Goal: Task Accomplishment & Management: Use online tool/utility

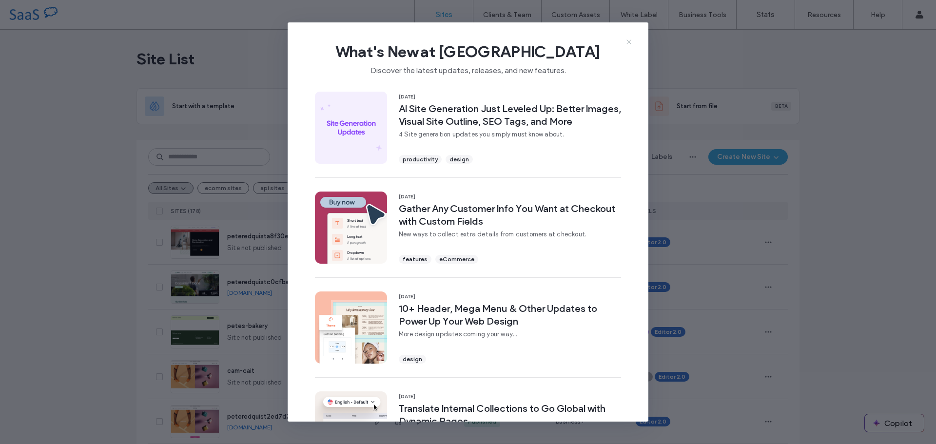
click at [630, 43] on use at bounding box center [628, 41] width 4 height 4
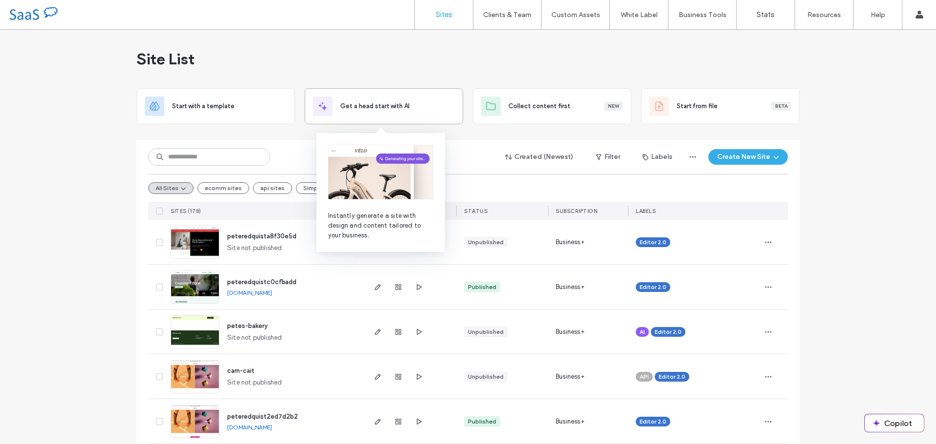
click at [325, 101] on icon at bounding box center [323, 106] width 12 height 12
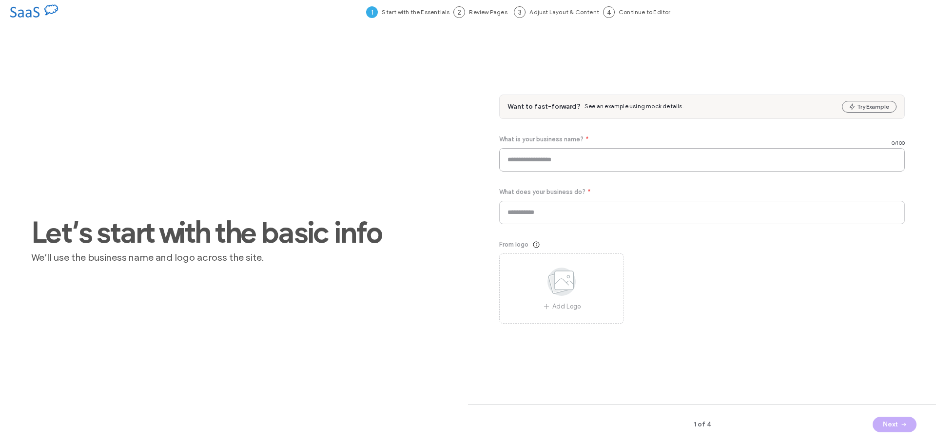
click at [585, 161] on input at bounding box center [702, 159] width 406 height 23
type input "**********"
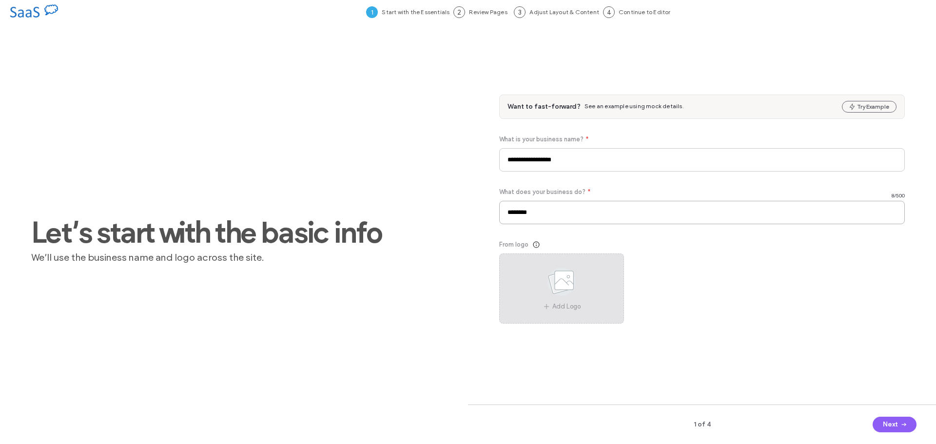
type input "*******"
click at [561, 280] on use at bounding box center [561, 282] width 28 height 28
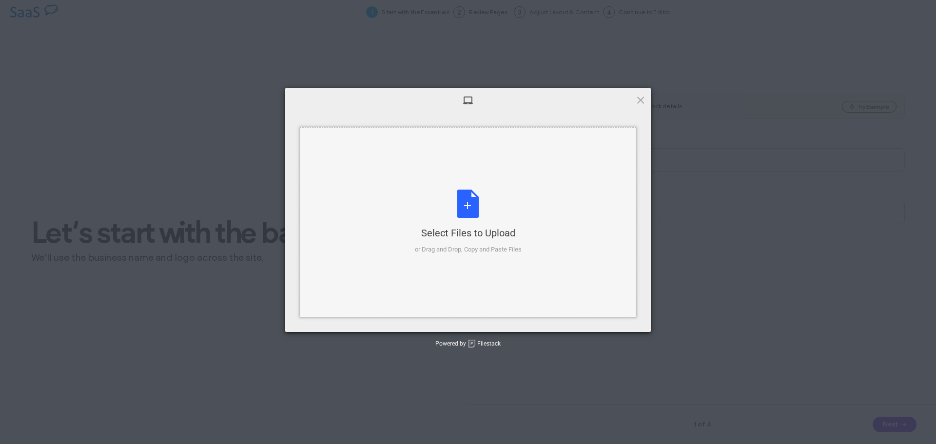
click at [475, 209] on div "Select Files to Upload or Drag and Drop, Copy and Paste Files" at bounding box center [468, 222] width 107 height 65
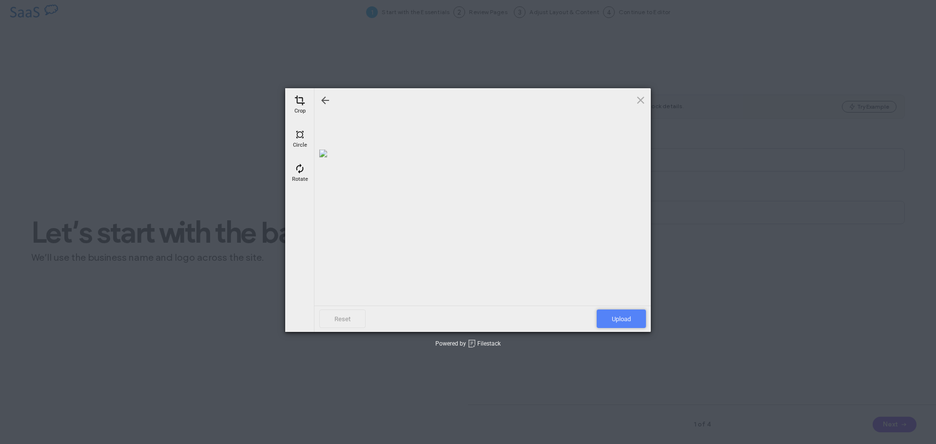
click at [623, 318] on span "Upload" at bounding box center [621, 319] width 49 height 19
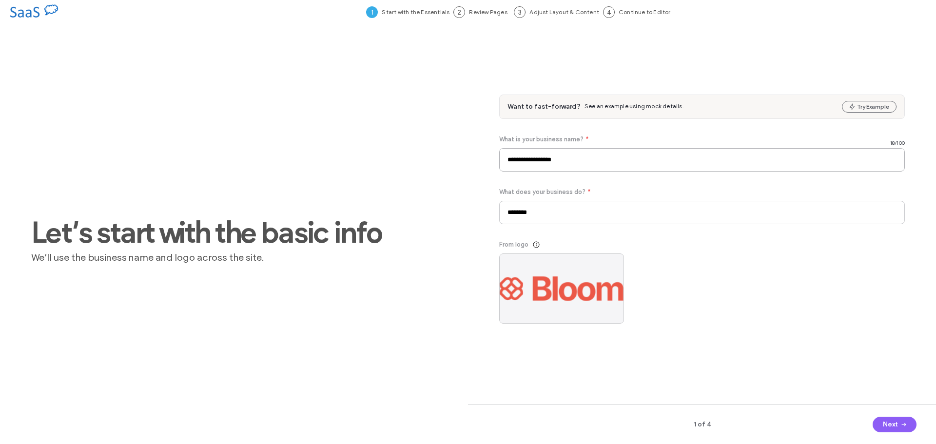
drag, startPoint x: 526, startPoint y: 160, endPoint x: 499, endPoint y: 159, distance: 26.8
click at [499, 159] on input "**********" at bounding box center [702, 159] width 406 height 23
type input "**********"
click at [880, 420] on button "Next" at bounding box center [895, 425] width 44 height 16
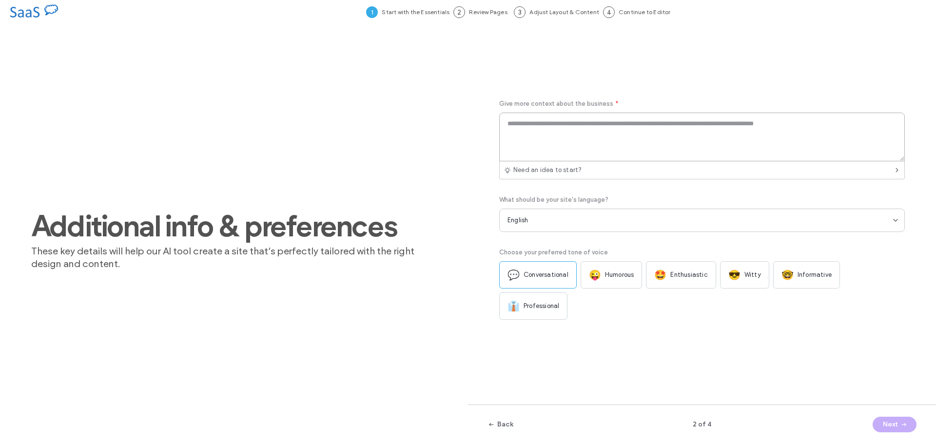
click at [584, 139] on textarea at bounding box center [702, 137] width 406 height 49
type textarea "**********"
click at [889, 422] on button "Next" at bounding box center [895, 425] width 44 height 16
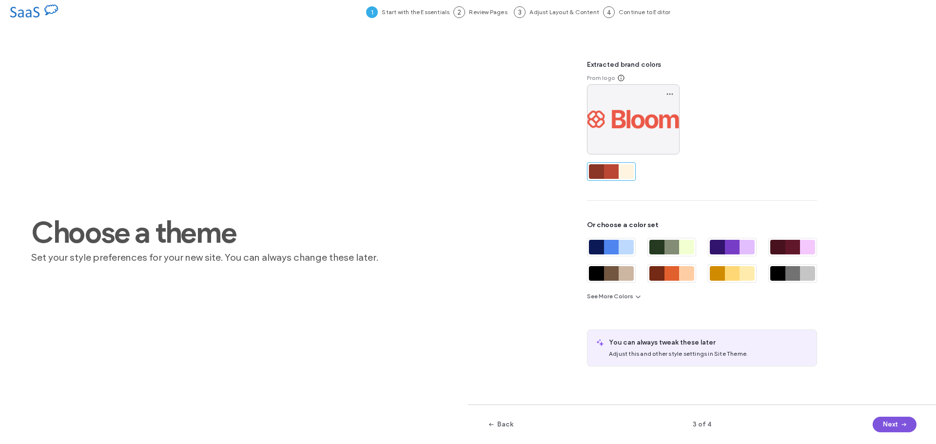
click at [889, 422] on button "Next" at bounding box center [895, 425] width 44 height 16
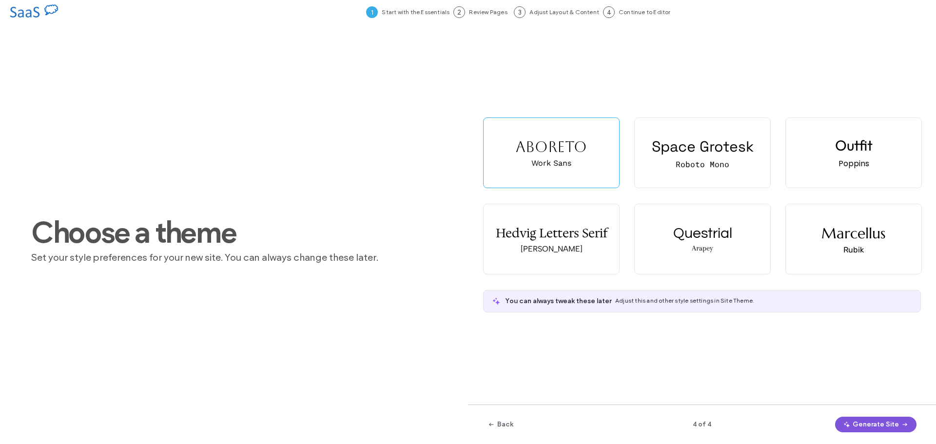
click at [876, 423] on button "Generate Site" at bounding box center [875, 425] width 81 height 16
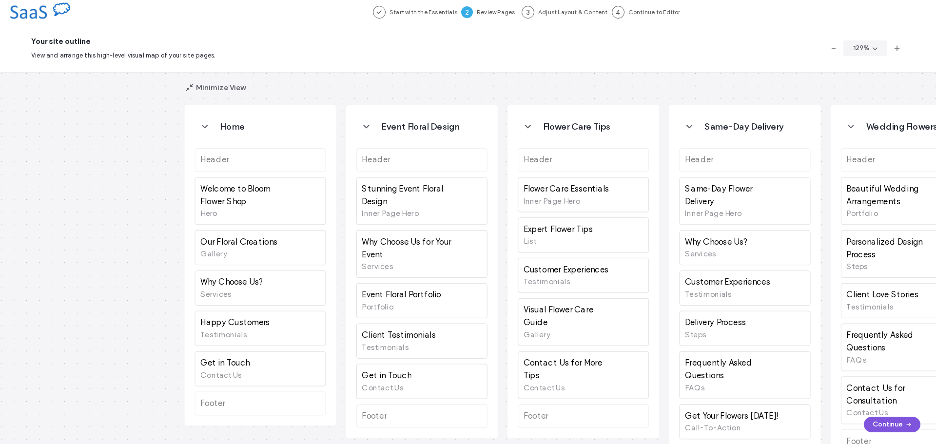
click at [892, 429] on button "Continue" at bounding box center [892, 425] width 57 height 16
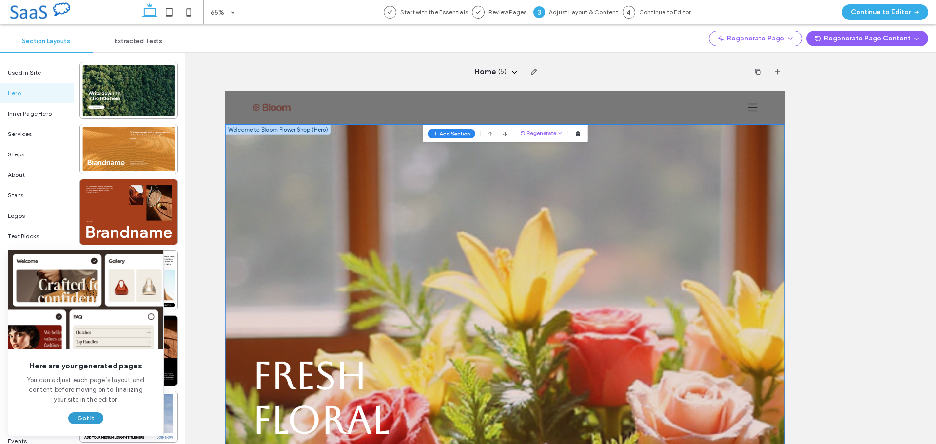
click at [87, 417] on button "Got It" at bounding box center [85, 418] width 35 height 12
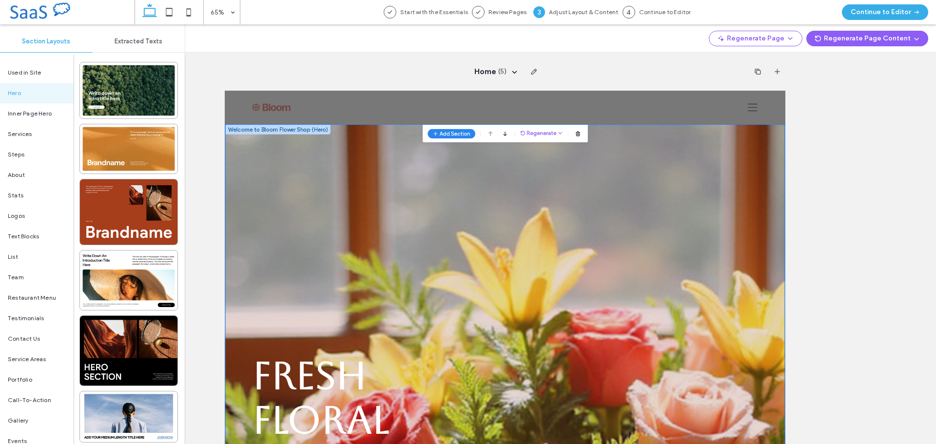
click at [462, 100] on div "Home ( 5 )" at bounding box center [505, 85] width 560 height 38
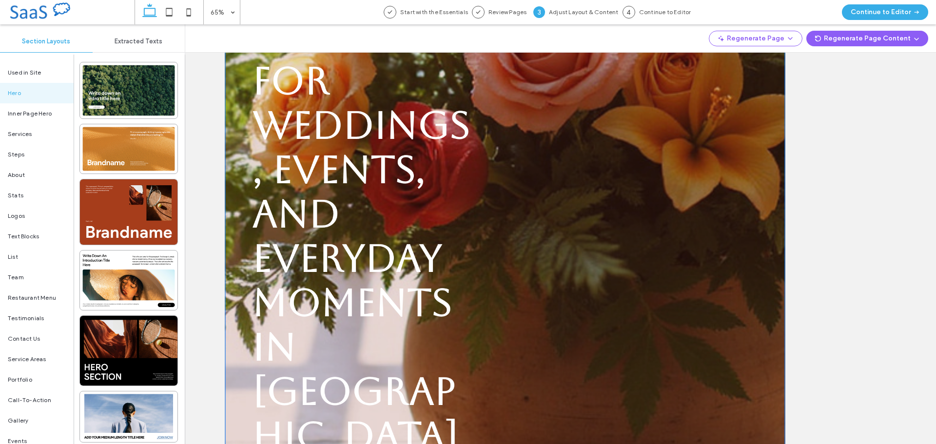
scroll to position [487, 0]
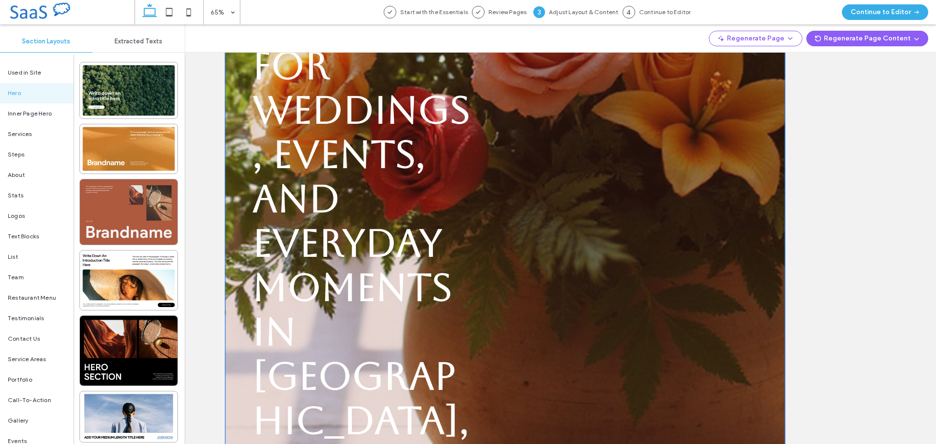
click at [111, 219] on div at bounding box center [128, 211] width 97 height 65
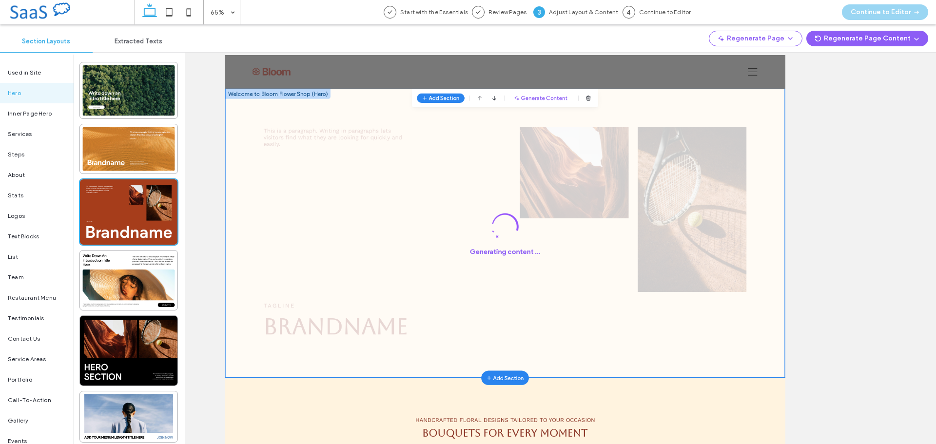
scroll to position [0, 0]
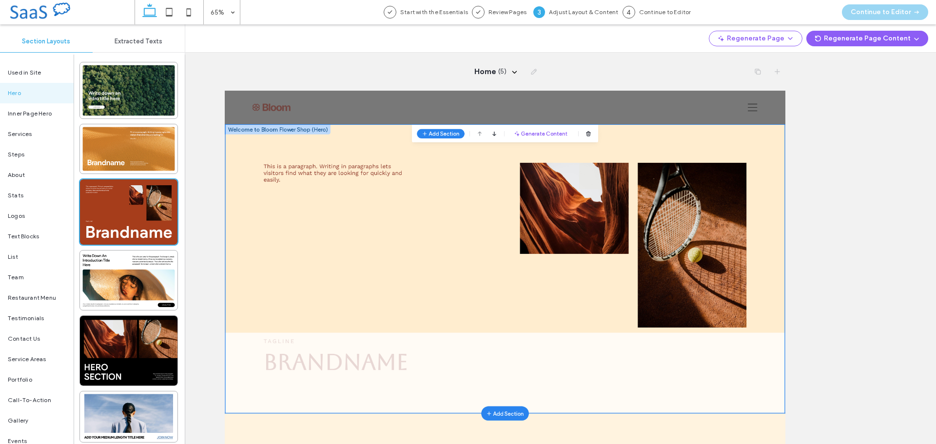
click at [701, 158] on div "This is a paragraph. Writing in paragraphs lets visitors find what they are loo…" at bounding box center [656, 302] width 862 height 321
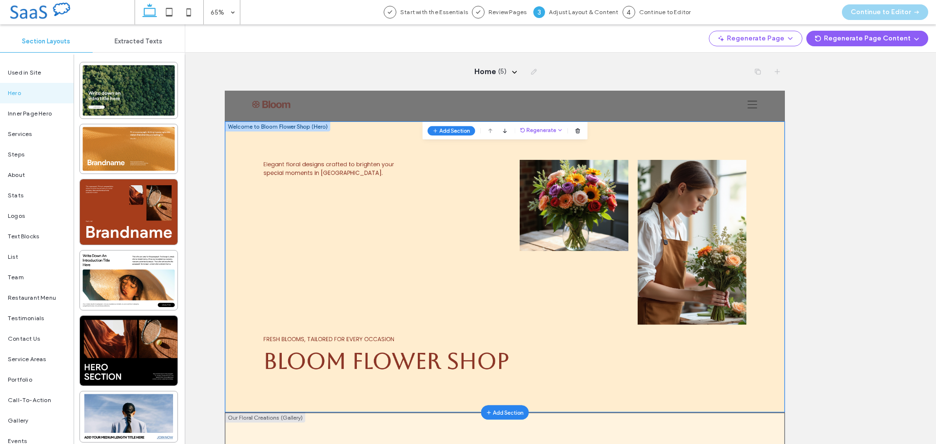
scroll to position [47, 0]
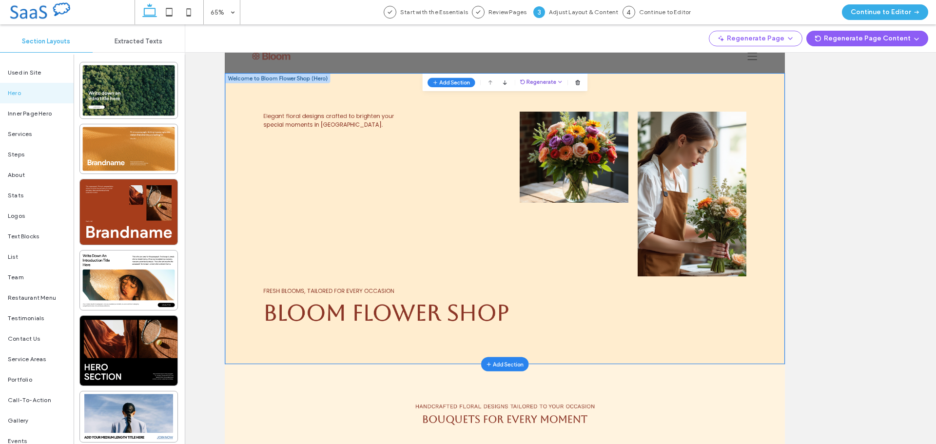
click at [699, 101] on div "Add Section Sections can't be placed above the header. Sections can't be placed…" at bounding box center [656, 104] width 254 height 27
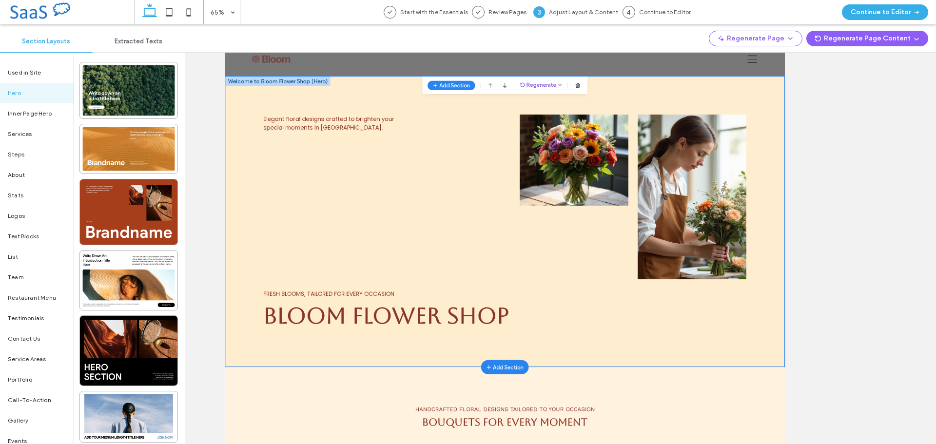
click at [736, 107] on icon "button" at bounding box center [740, 107] width 9 height 9
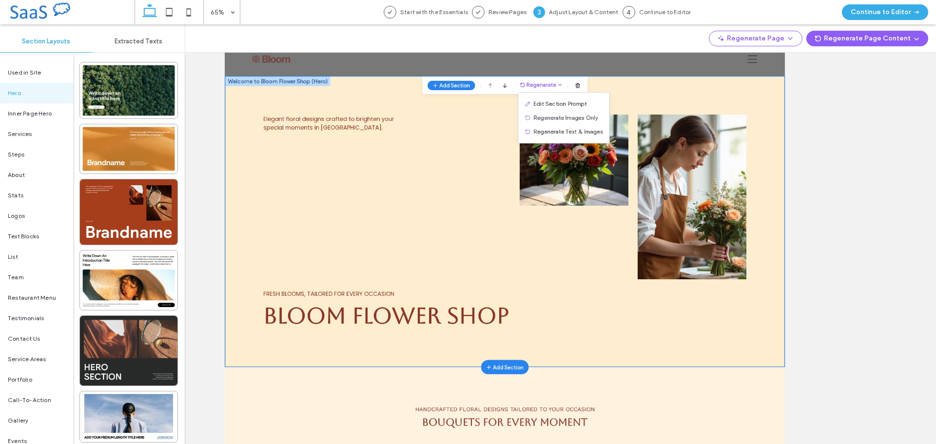
click at [135, 355] on div at bounding box center [128, 350] width 97 height 69
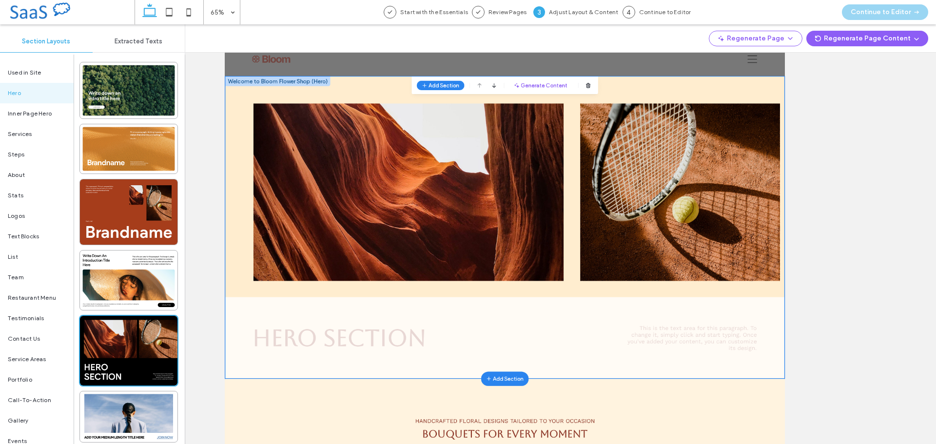
click at [729, 107] on div at bounding box center [656, 264] width 862 height 340
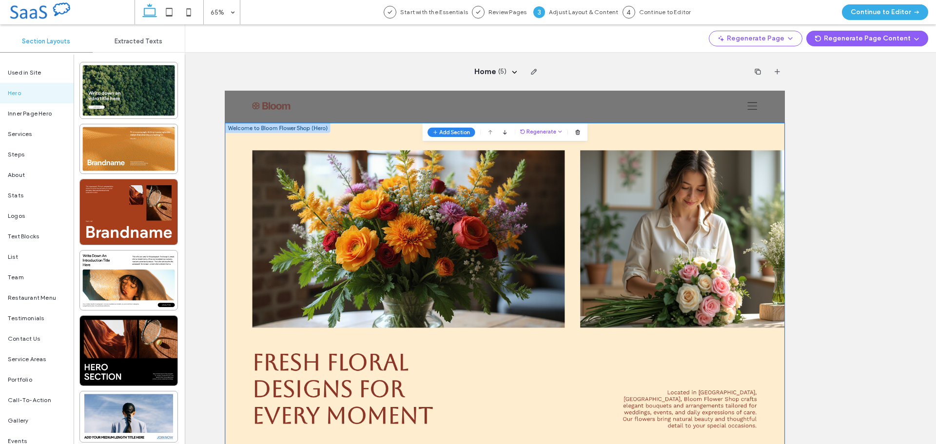
click at [635, 283] on img at bounding box center [507, 319] width 481 height 273
click at [736, 153] on icon "button" at bounding box center [740, 154] width 9 height 9
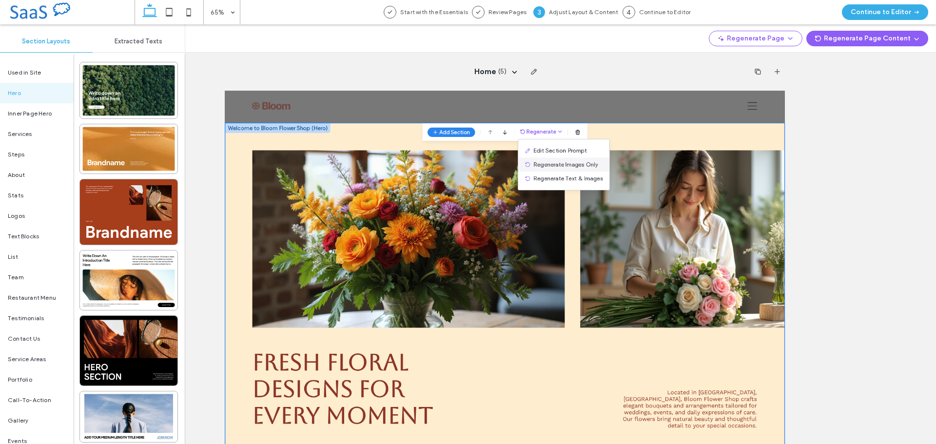
click at [743, 203] on span "Regenerate Images Only" at bounding box center [749, 205] width 99 height 10
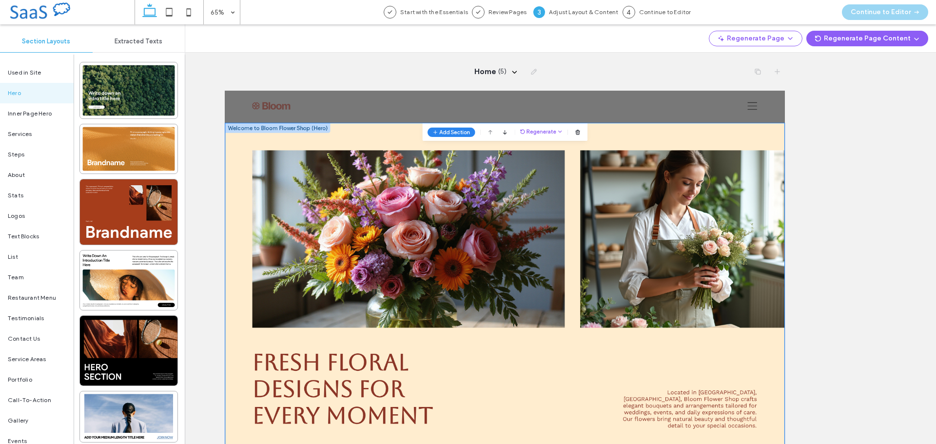
scroll to position [50, 0]
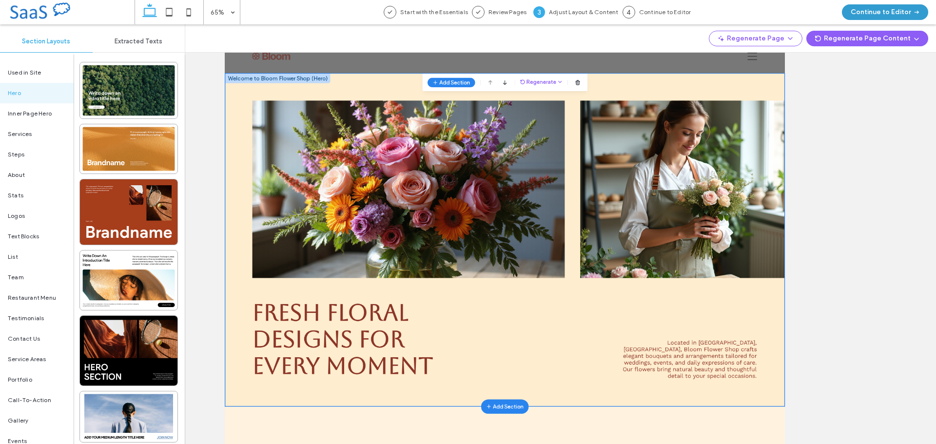
click at [877, 13] on button "Continue to Editor" at bounding box center [885, 12] width 86 height 16
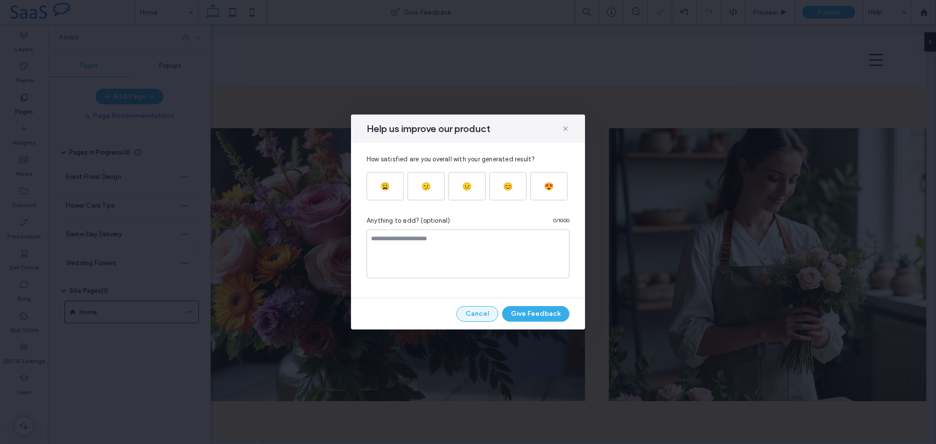
click at [483, 316] on button "Cancel" at bounding box center [477, 314] width 42 height 16
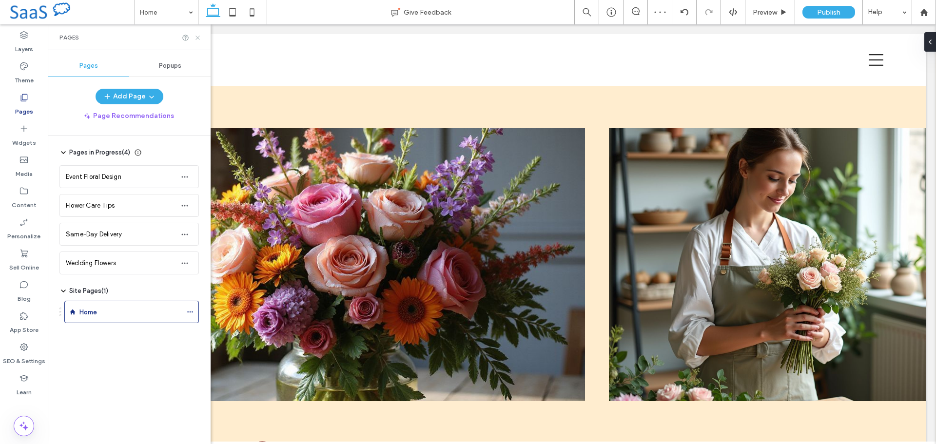
drag, startPoint x: 197, startPoint y: 36, endPoint x: 169, endPoint y: 101, distance: 71.2
click at [197, 36] on icon at bounding box center [197, 37] width 7 height 7
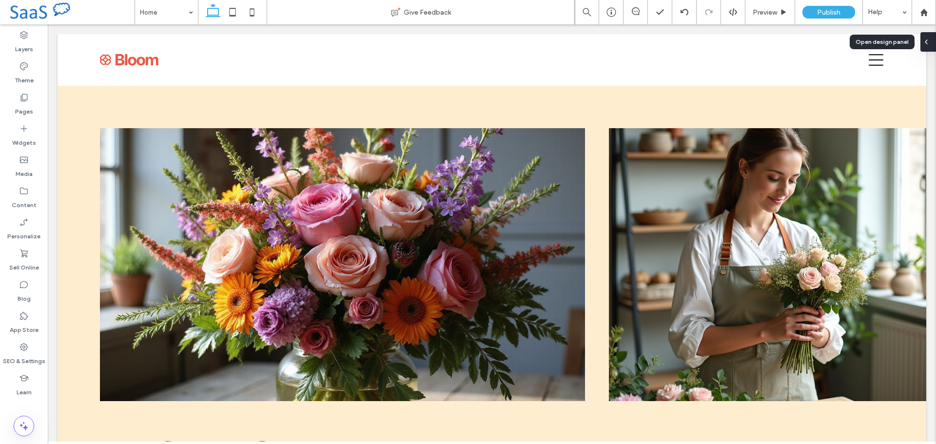
click at [925, 44] on icon at bounding box center [926, 42] width 8 height 8
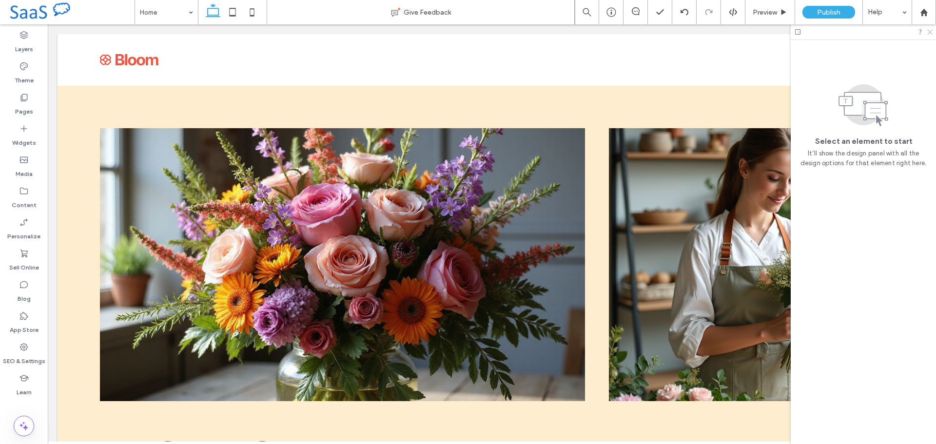
drag, startPoint x: 931, startPoint y: 31, endPoint x: 820, endPoint y: 38, distance: 110.9
click at [931, 31] on icon at bounding box center [929, 31] width 6 height 6
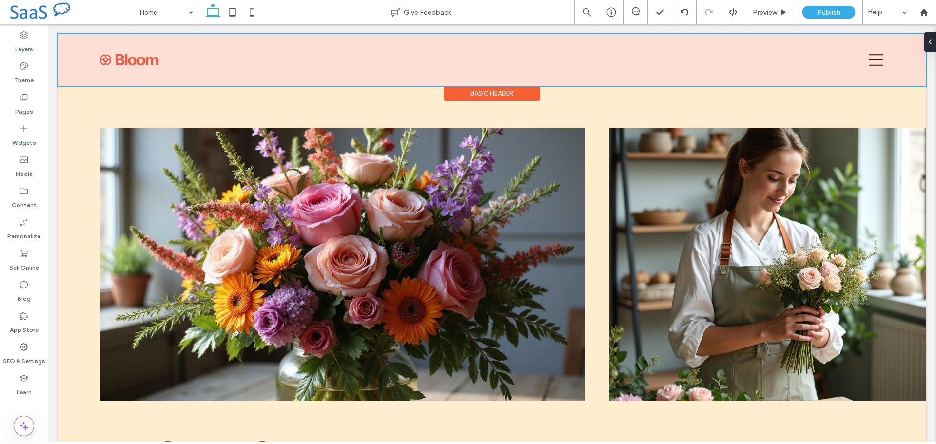
click at [226, 63] on div at bounding box center [492, 60] width 869 height 52
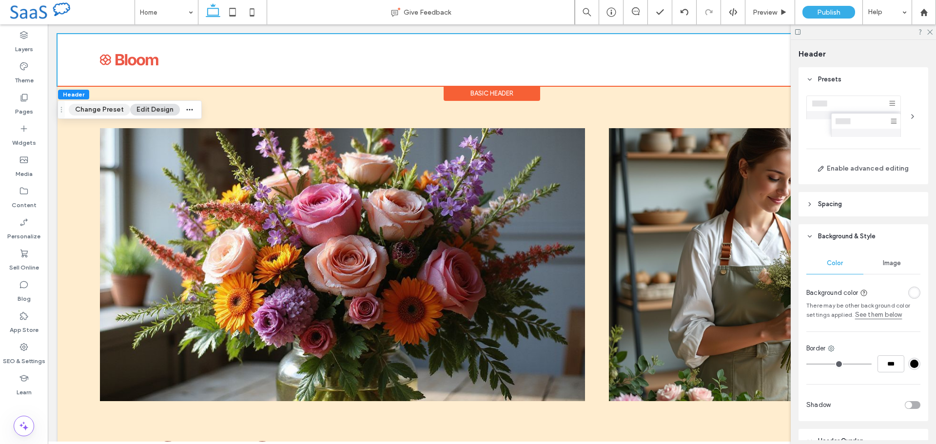
click at [89, 108] on button "Change Preset" at bounding box center [99, 110] width 61 height 12
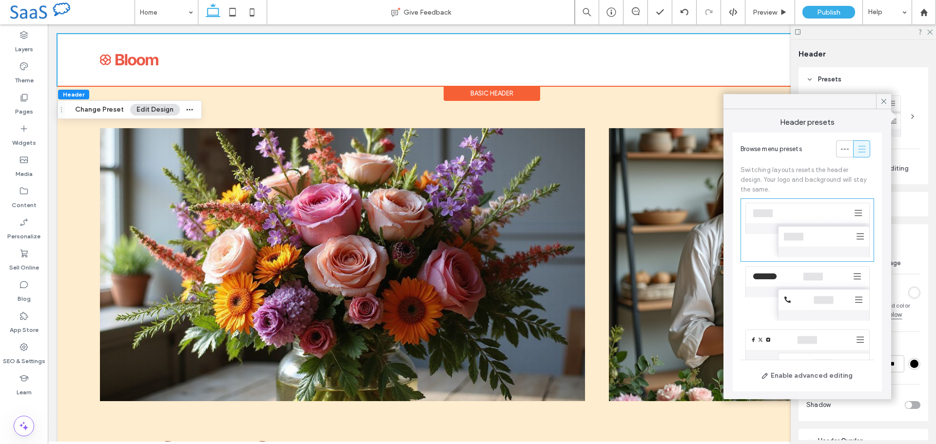
click at [791, 282] on div at bounding box center [807, 293] width 134 height 63
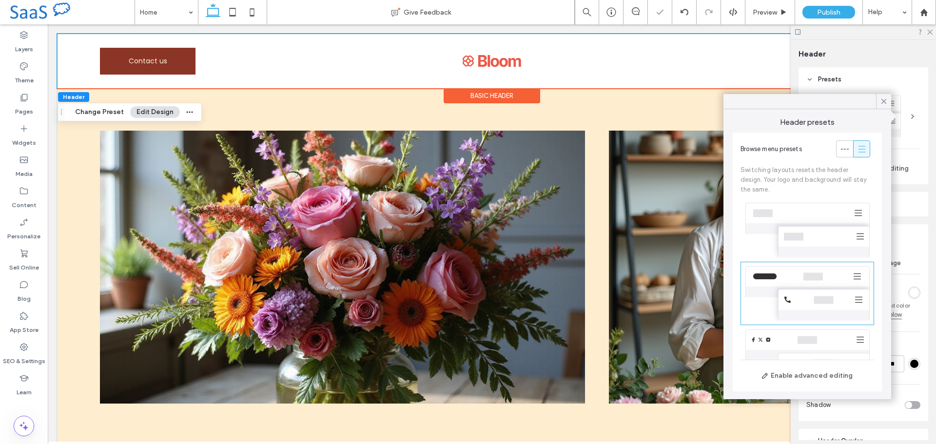
click at [803, 353] on div at bounding box center [807, 356] width 134 height 63
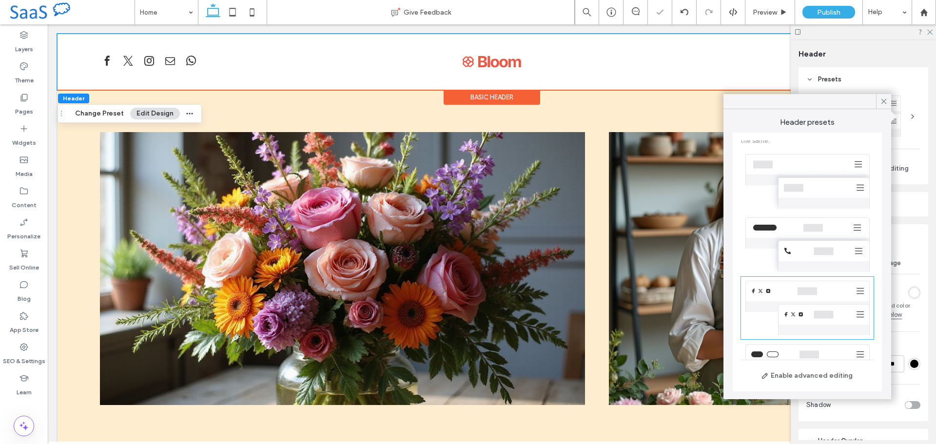
scroll to position [97, 0]
click at [883, 101] on icon at bounding box center [883, 101] width 9 height 9
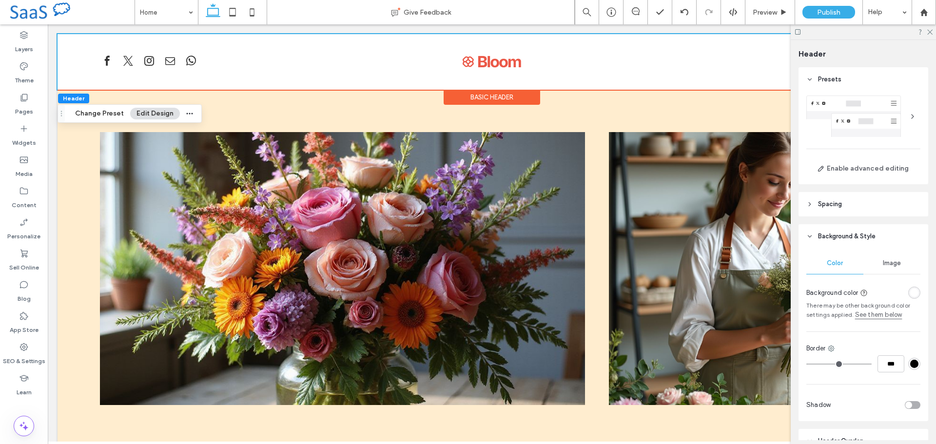
click at [799, 34] on icon at bounding box center [797, 31] width 7 height 7
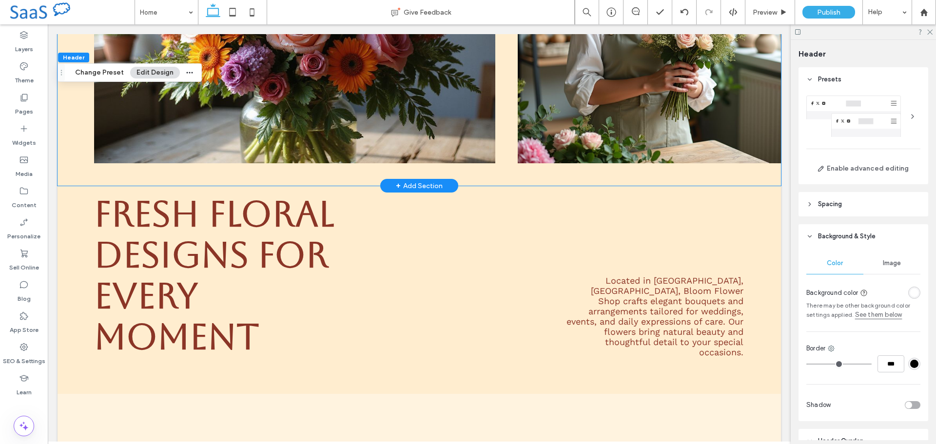
scroll to position [244, 0]
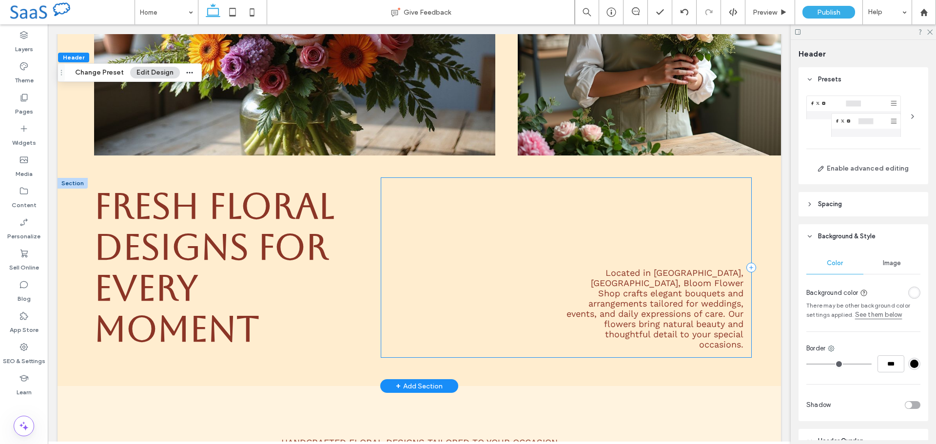
click at [480, 250] on div "Located in South End, Charlotte, Bloom Flower Shop crafts elegant bouquets and …" at bounding box center [566, 267] width 370 height 179
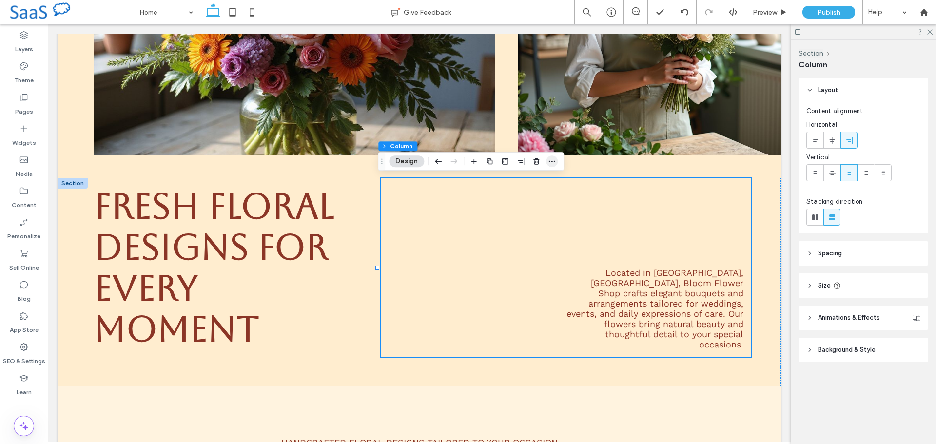
click at [548, 160] on icon "button" at bounding box center [552, 161] width 8 height 8
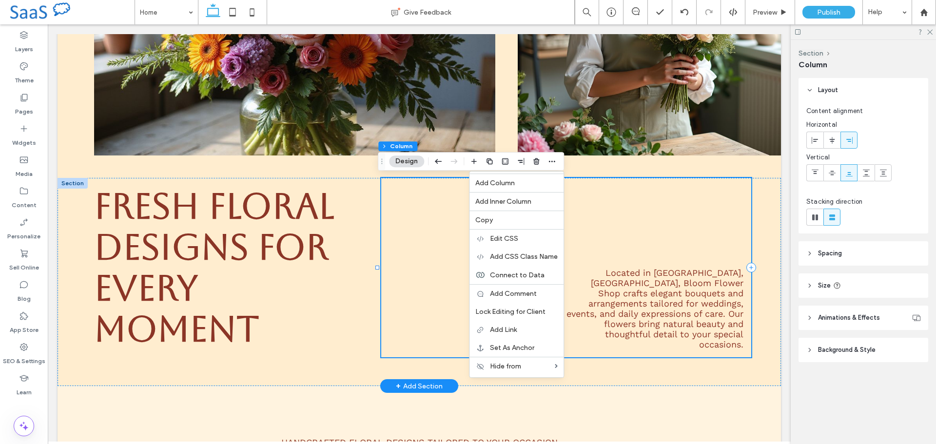
click at [435, 236] on div "Located in South End, Charlotte, Bloom Flower Shop crafts elegant bouquets and …" at bounding box center [566, 267] width 370 height 179
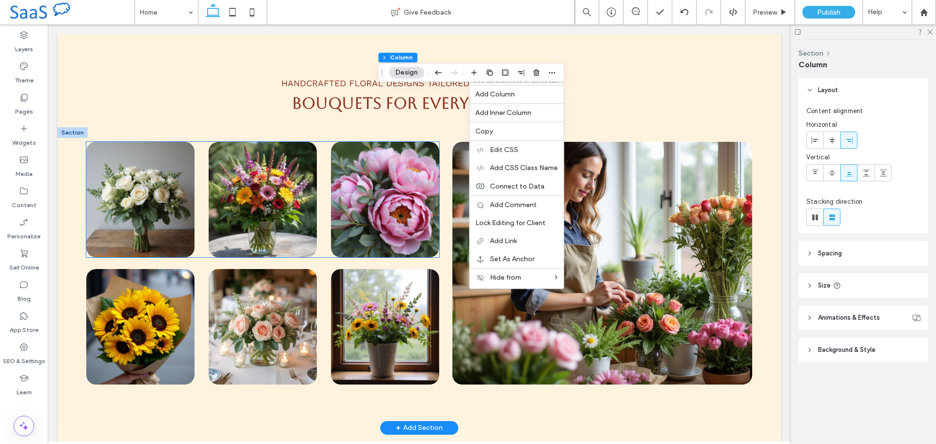
scroll to position [634, 0]
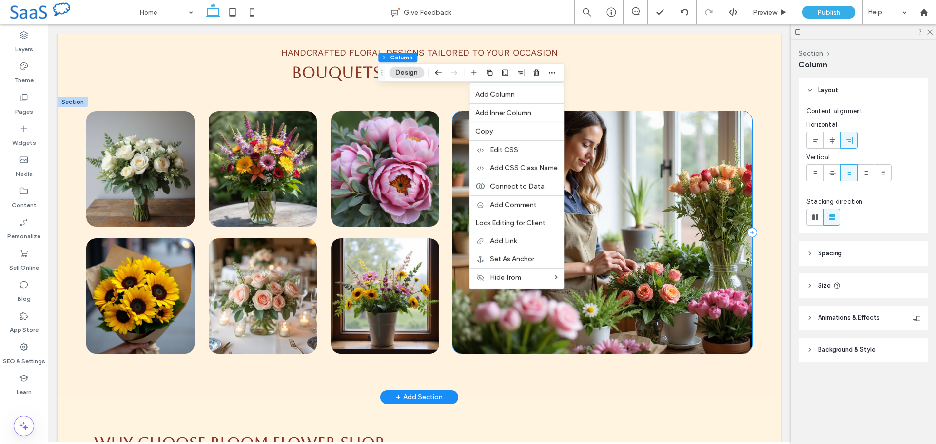
click at [624, 155] on div at bounding box center [601, 232] width 299 height 243
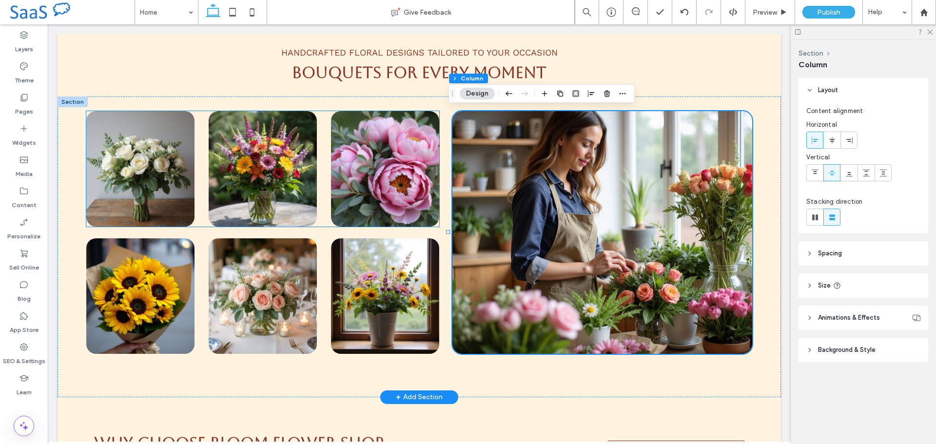
click at [369, 187] on img at bounding box center [385, 169] width 108 height 116
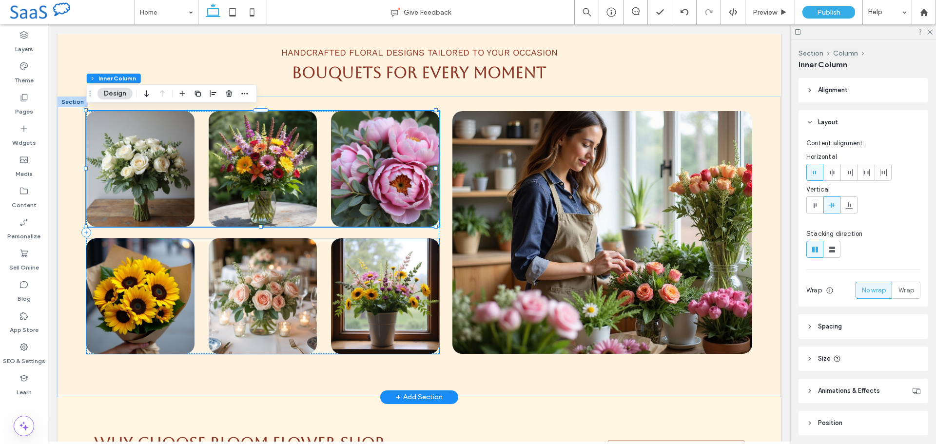
click at [373, 268] on img at bounding box center [385, 296] width 108 height 116
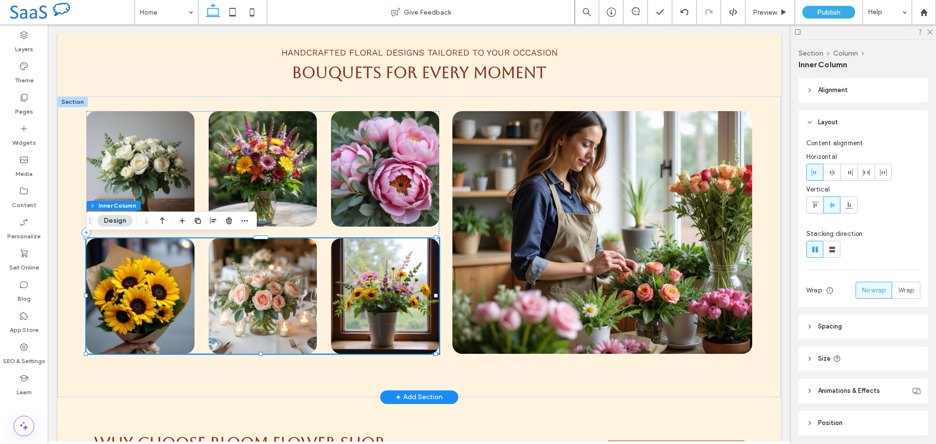
click at [364, 272] on img at bounding box center [385, 296] width 108 height 116
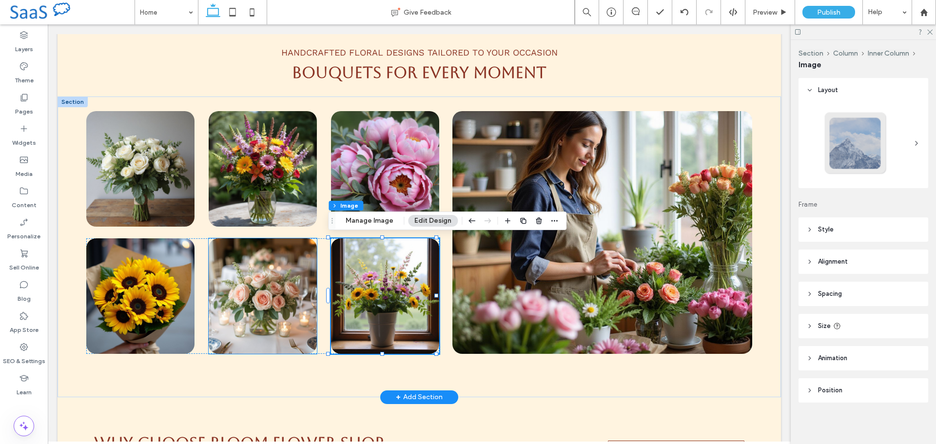
click at [297, 274] on img at bounding box center [263, 296] width 108 height 116
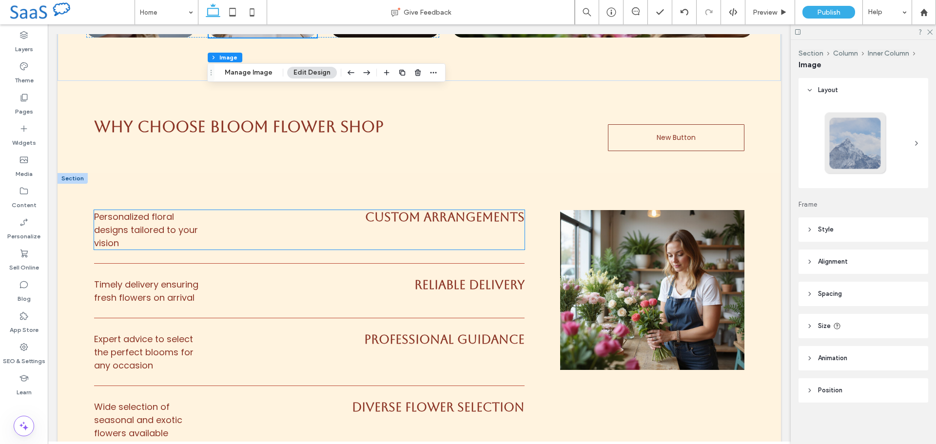
scroll to position [975, 0]
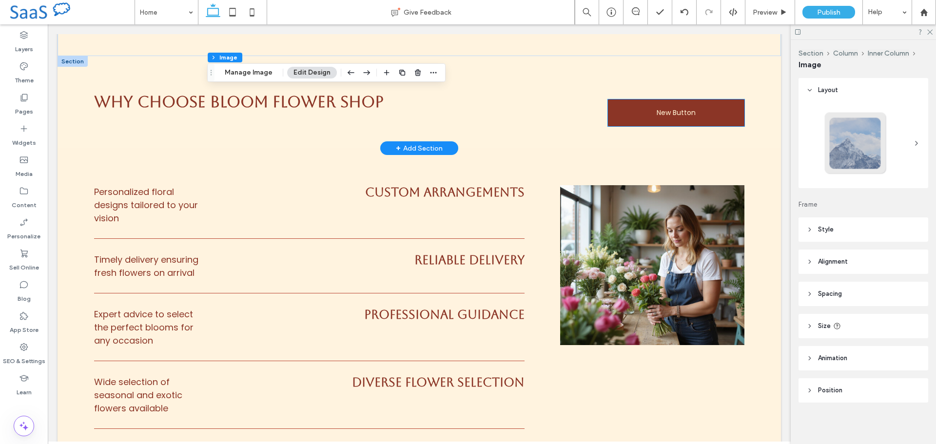
click at [657, 114] on span "New Button" at bounding box center [676, 113] width 39 height 10
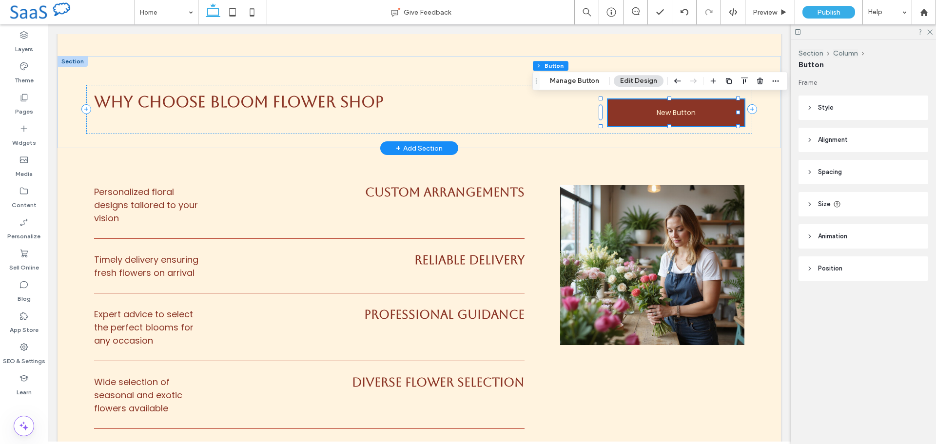
type input "**"
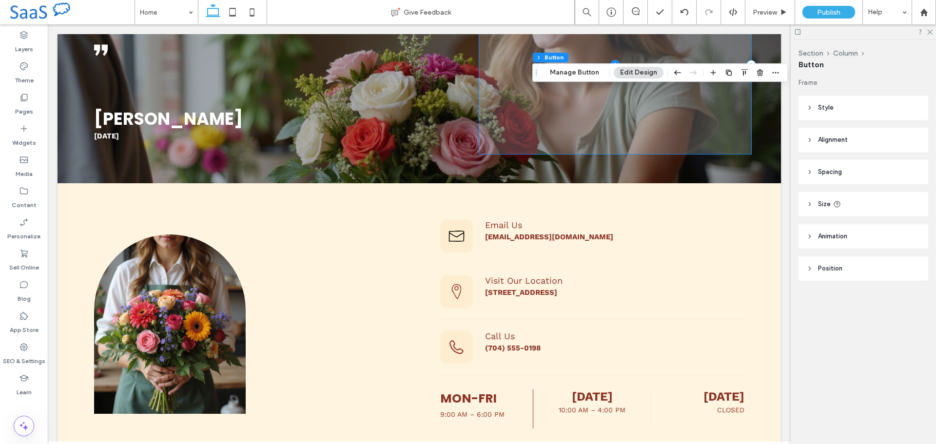
scroll to position [1560, 0]
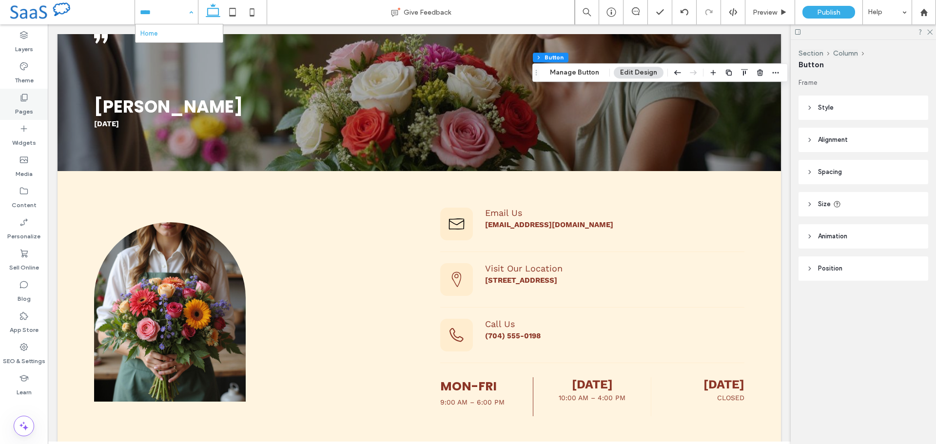
click at [25, 103] on label "Pages" at bounding box center [24, 109] width 18 height 14
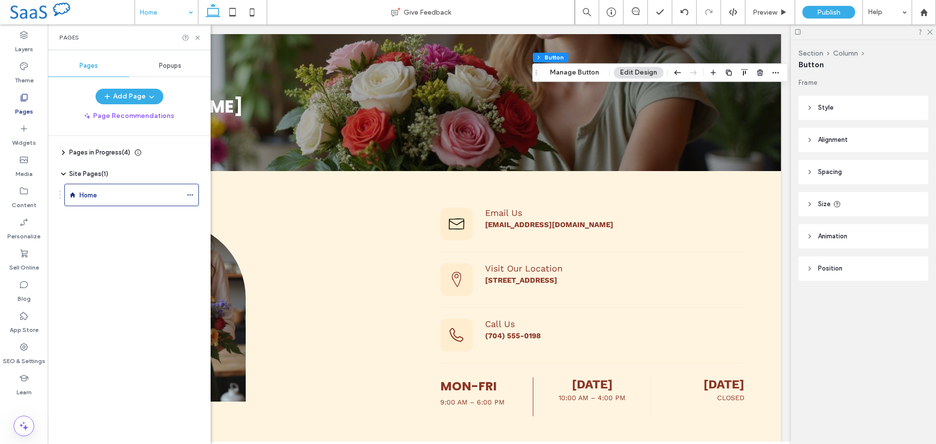
click at [111, 153] on span "Pages in Progress ( 4 )" at bounding box center [99, 153] width 61 height 10
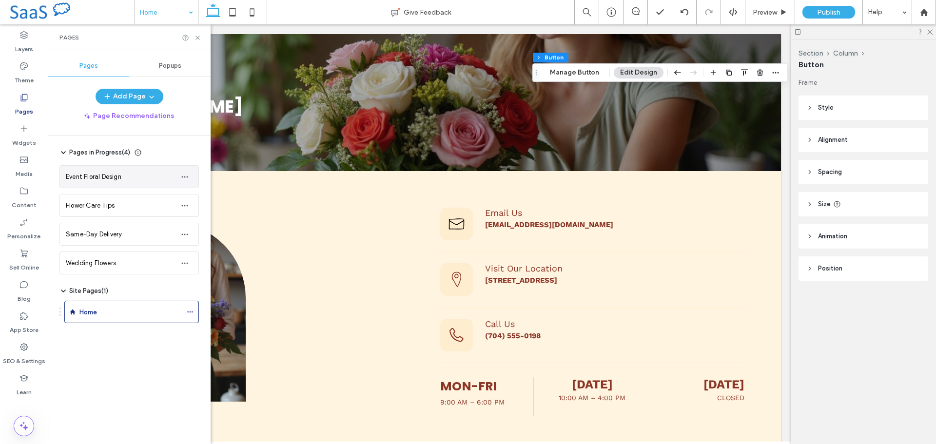
click at [108, 174] on span "Event Floral Design" at bounding box center [94, 176] width 56 height 7
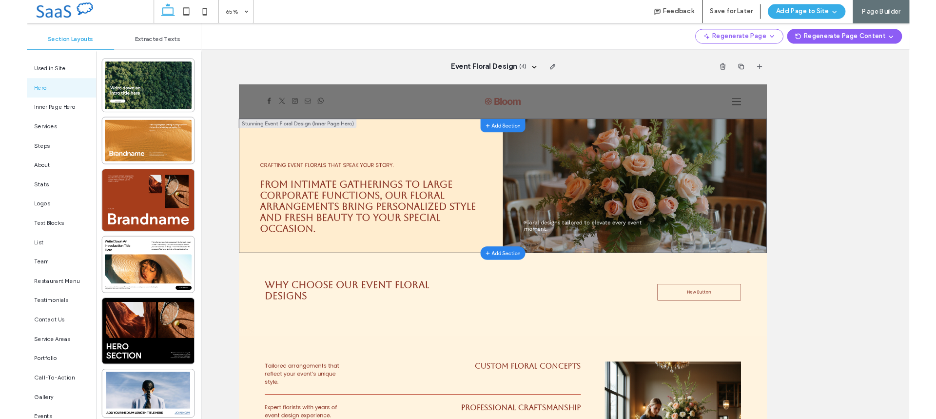
scroll to position [0, 0]
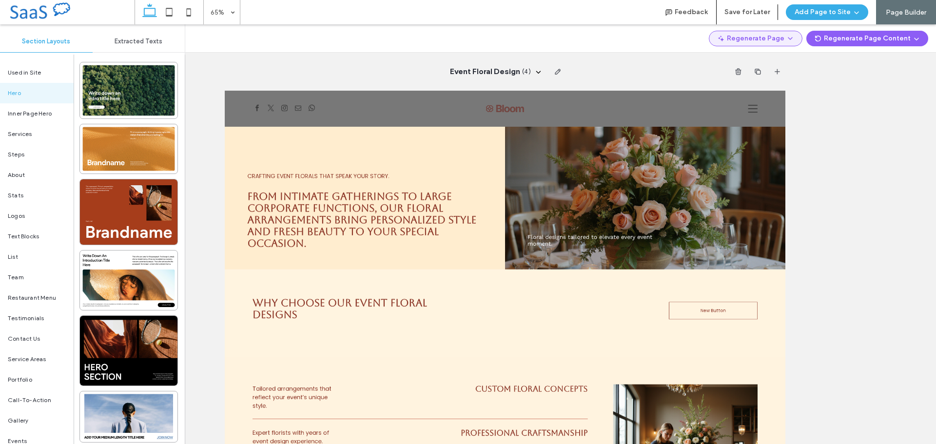
click at [770, 38] on button "Regenerate Page" at bounding box center [756, 39] width 94 height 16
click at [761, 62] on span "Regenerate Page" at bounding box center [764, 64] width 51 height 10
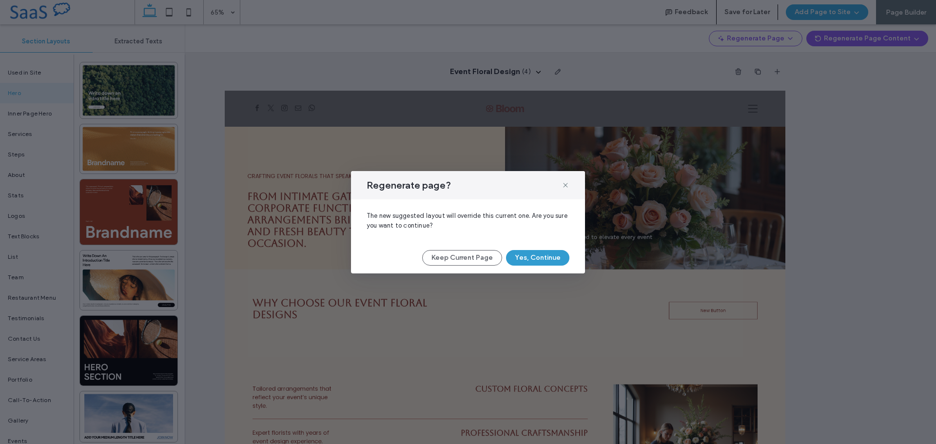
click at [545, 259] on button "Yes, Continue" at bounding box center [537, 258] width 63 height 16
